Goal: Register for event/course

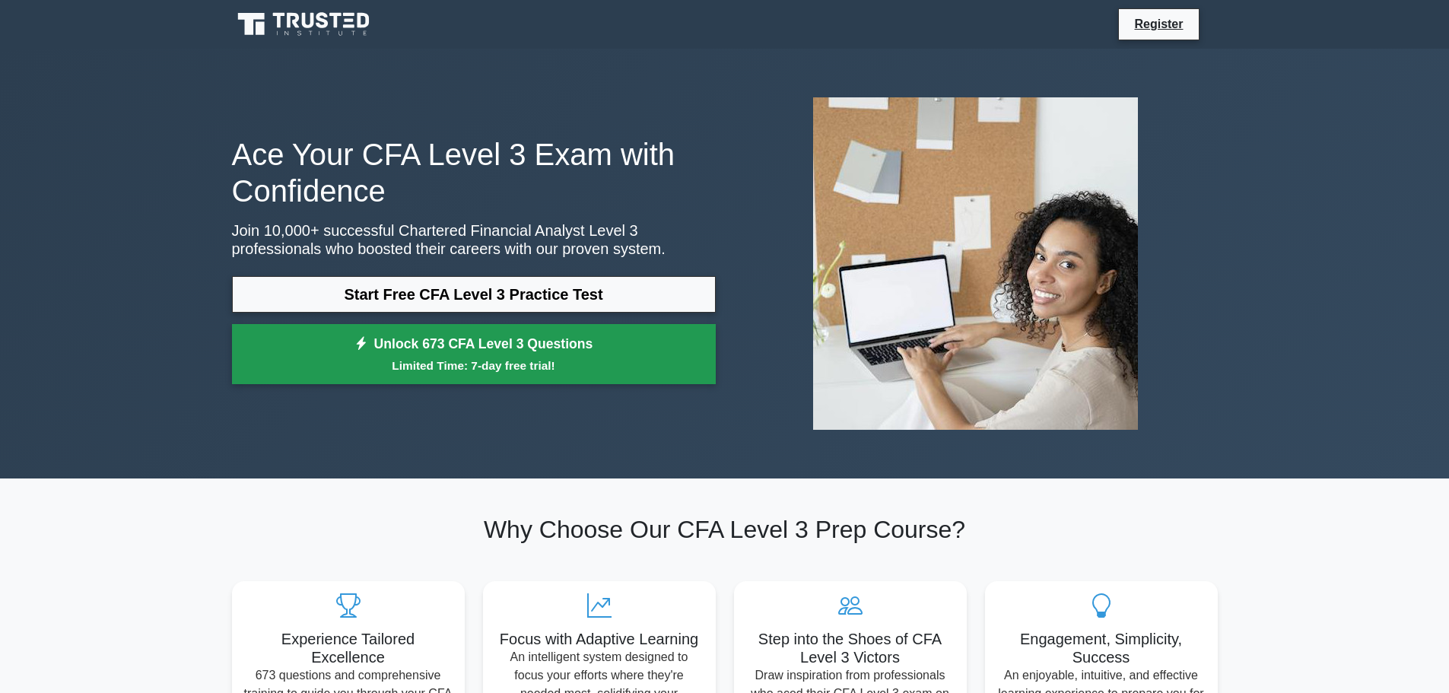
click at [490, 343] on link "Unlock 673 CFA Level 3 Questions Limited Time: 7-day free trial!" at bounding box center [474, 354] width 484 height 61
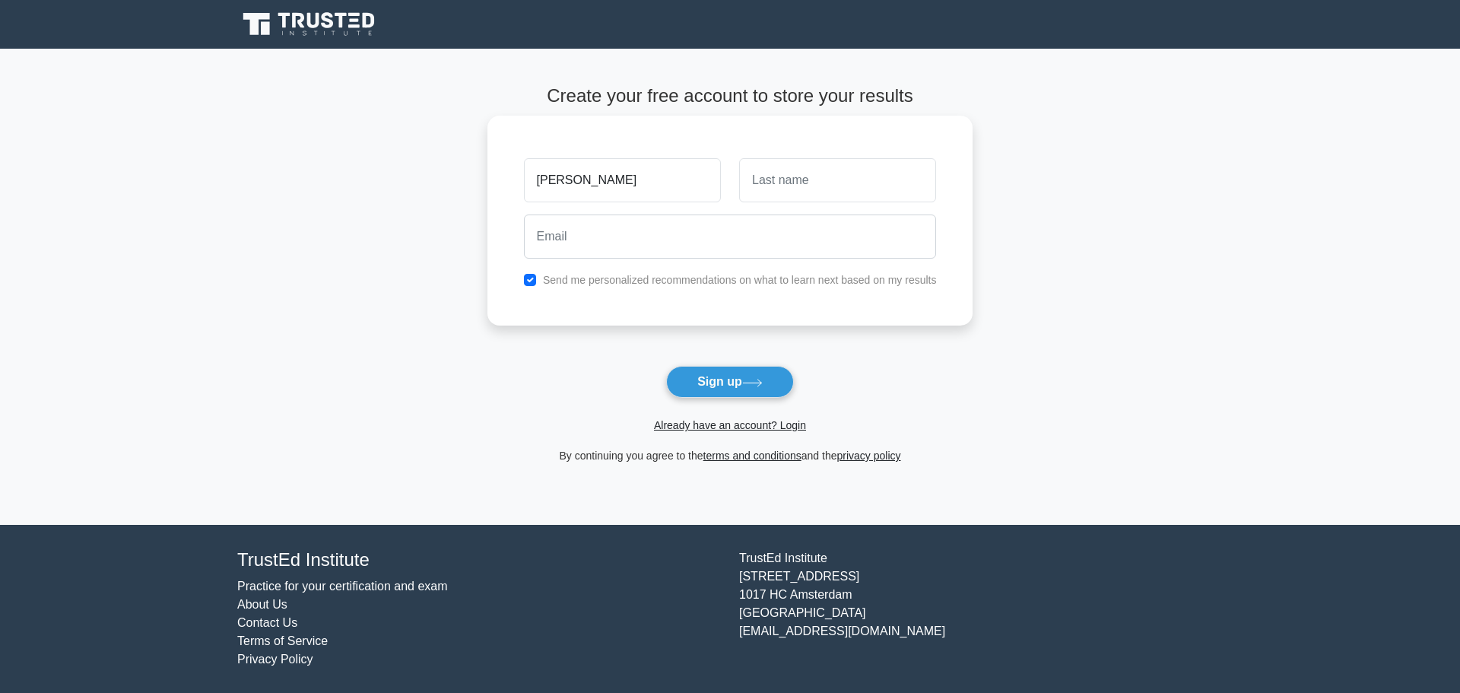
type input "[PERSON_NAME]"
type input "K"
type input "[PERSON_NAME]"
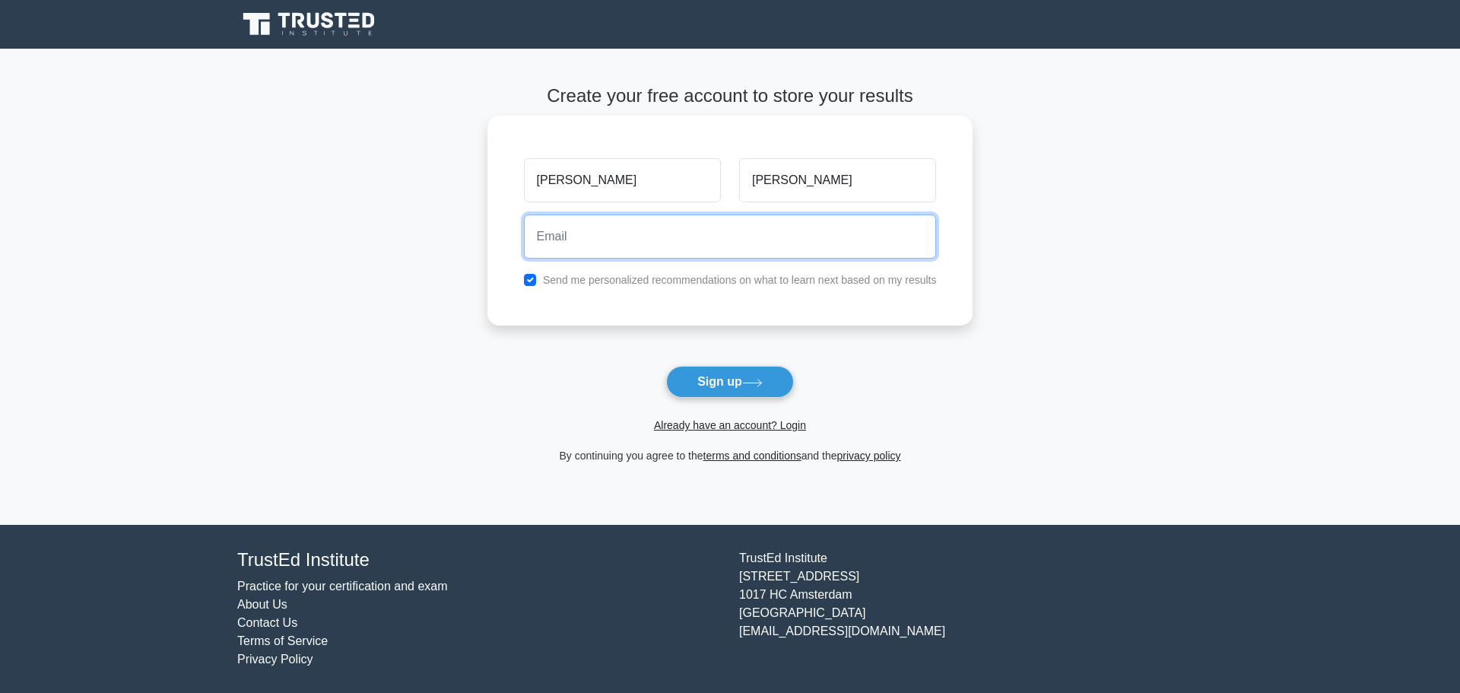
click at [575, 232] on input "email" at bounding box center [730, 236] width 413 height 44
click at [573, 281] on label "Send me personalized recommendations on what to learn next based on my results" at bounding box center [740, 280] width 394 height 12
click at [588, 246] on input "email" at bounding box center [730, 236] width 413 height 44
type input "EDUAR723@GMAIL.COM"
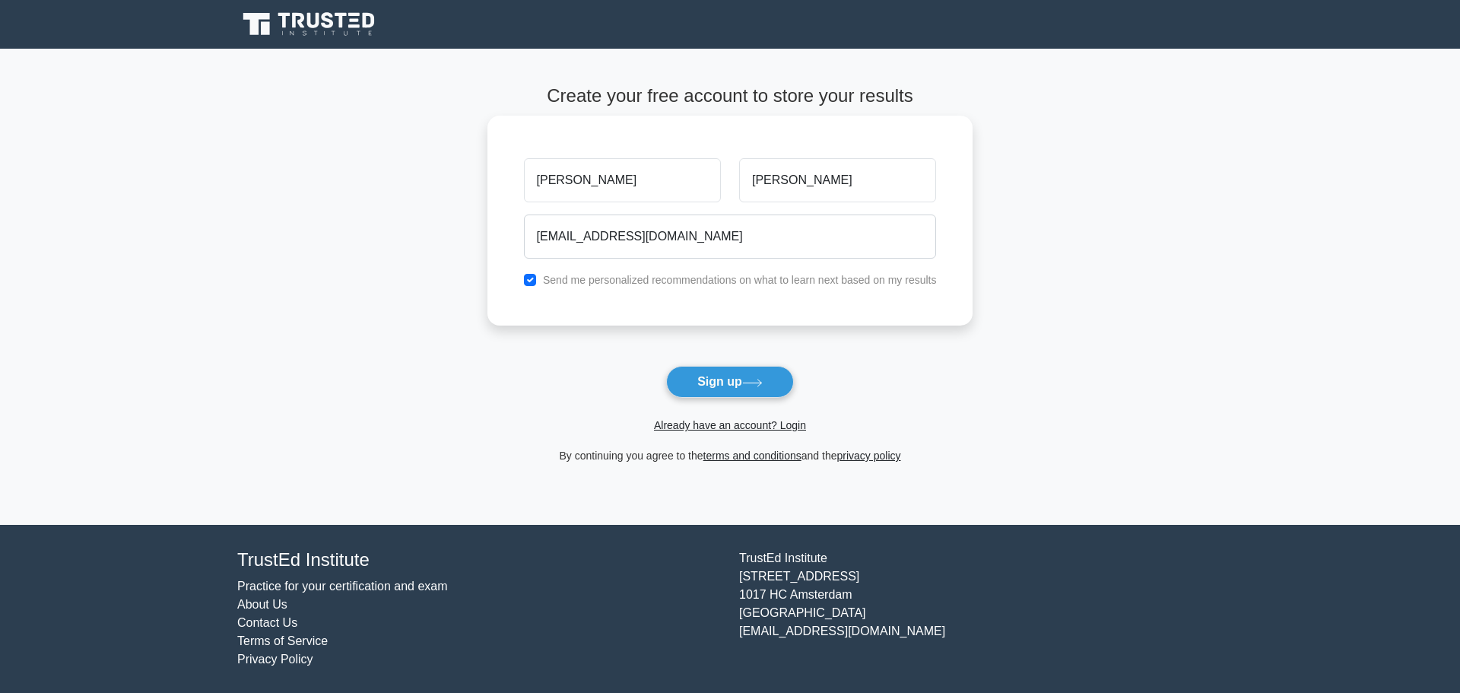
click at [547, 284] on label "Send me personalized recommendations on what to learn next based on my results" at bounding box center [740, 280] width 394 height 12
click at [538, 283] on div "Send me personalized recommendations on what to learn next based on my results" at bounding box center [730, 280] width 431 height 18
click at [533, 282] on input "checkbox" at bounding box center [530, 280] width 12 height 12
checkbox input "false"
click at [748, 389] on button "Sign up" at bounding box center [730, 382] width 128 height 32
